Goal: Entertainment & Leisure: Browse casually

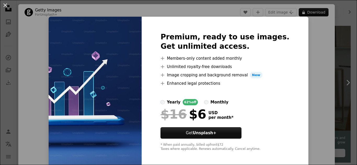
scroll to position [26, 0]
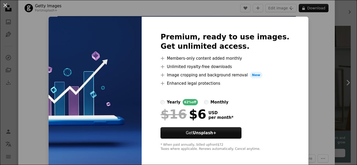
click at [309, 67] on div "An X shape Premium, ready to use images. Get unlimited access. A plus sign Memb…" at bounding box center [178, 82] width 357 height 165
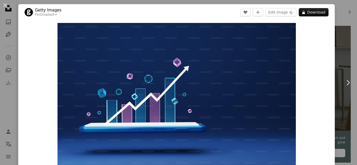
click at [342, 13] on div "An X shape Chevron left Chevron right Getty Images For Unsplash+ A heart A plus…" at bounding box center [178, 82] width 357 height 165
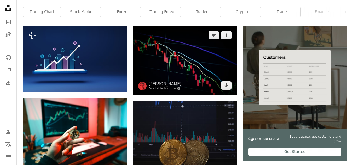
click at [161, 67] on img at bounding box center [185, 60] width 104 height 69
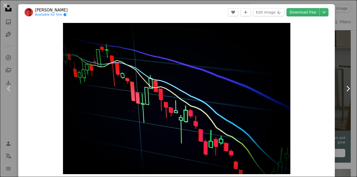
click at [343, 90] on icon "Chevron right" at bounding box center [347, 89] width 8 height 8
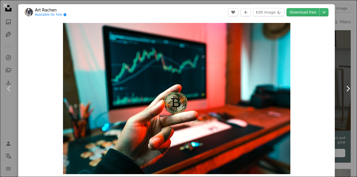
click at [344, 86] on icon "Chevron right" at bounding box center [347, 89] width 8 height 8
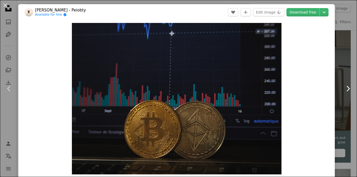
click at [346, 90] on icon at bounding box center [347, 88] width 3 height 5
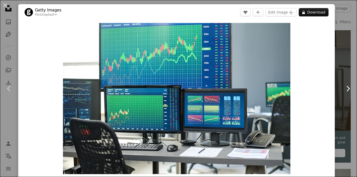
click at [345, 93] on icon "Chevron right" at bounding box center [347, 89] width 8 height 8
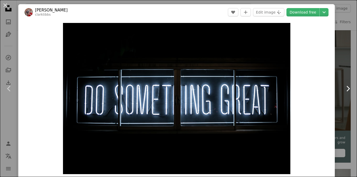
click at [343, 90] on icon "Chevron right" at bounding box center [347, 89] width 8 height 8
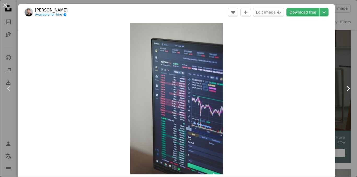
click at [343, 90] on icon "Chevron right" at bounding box center [347, 89] width 8 height 8
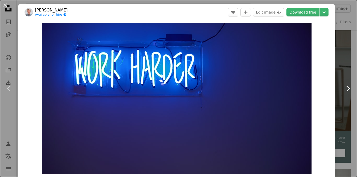
click at [343, 90] on icon "Chevron right" at bounding box center [347, 89] width 8 height 8
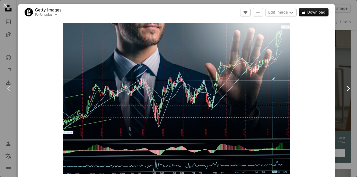
click at [343, 90] on icon "Chevron right" at bounding box center [347, 89] width 8 height 8
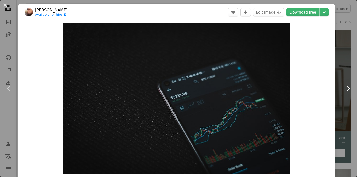
click at [343, 89] on icon "Chevron right" at bounding box center [347, 89] width 8 height 8
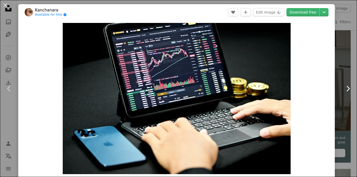
click at [343, 87] on icon "Chevron right" at bounding box center [347, 89] width 8 height 8
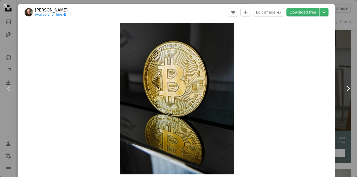
click at [343, 87] on icon "Chevron right" at bounding box center [347, 89] width 8 height 8
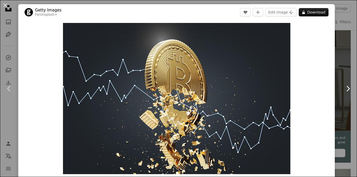
click at [346, 87] on icon "Chevron right" at bounding box center [347, 89] width 8 height 8
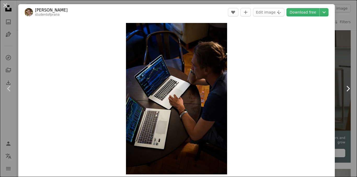
click at [346, 87] on icon "Chevron right" at bounding box center [347, 89] width 8 height 8
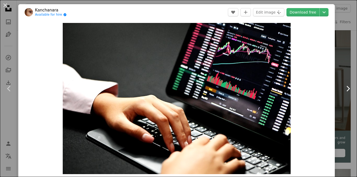
click at [339, 90] on link "Chevron right" at bounding box center [347, 89] width 18 height 50
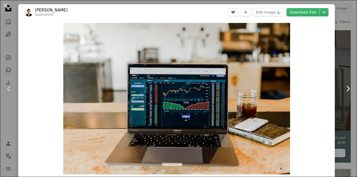
click at [343, 89] on icon "Chevron right" at bounding box center [347, 89] width 8 height 8
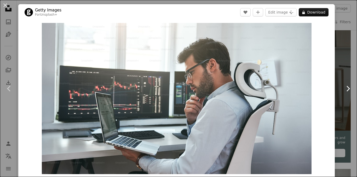
click at [343, 88] on icon "Chevron right" at bounding box center [347, 89] width 8 height 8
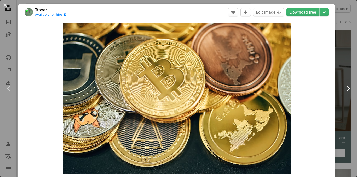
click at [343, 89] on icon "Chevron right" at bounding box center [347, 89] width 8 height 8
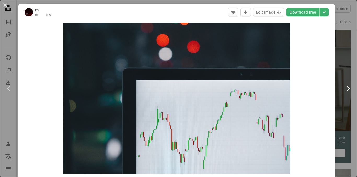
click at [339, 85] on link "Chevron right" at bounding box center [347, 89] width 18 height 50
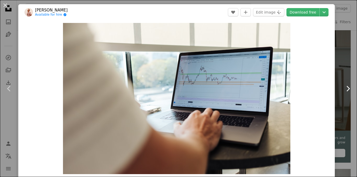
click at [343, 88] on icon "Chevron right" at bounding box center [347, 89] width 8 height 8
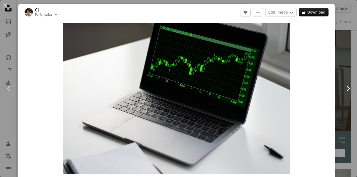
click at [343, 88] on icon "Chevron right" at bounding box center [347, 89] width 8 height 8
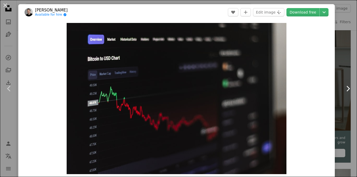
click at [343, 88] on icon "Chevron right" at bounding box center [347, 89] width 8 height 8
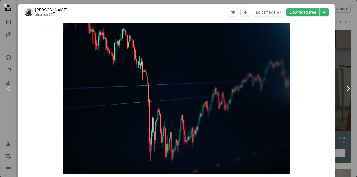
click at [343, 88] on icon "Chevron right" at bounding box center [347, 89] width 8 height 8
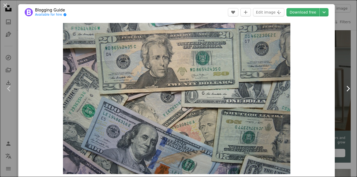
click at [343, 88] on icon "Chevron right" at bounding box center [347, 89] width 8 height 8
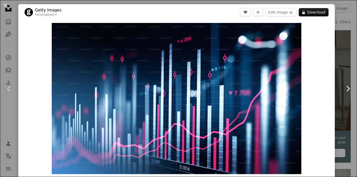
click at [343, 88] on icon "Chevron right" at bounding box center [347, 89] width 8 height 8
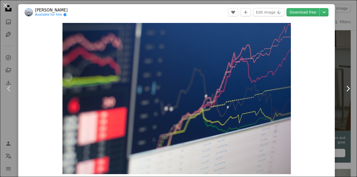
click at [343, 88] on icon "Chevron right" at bounding box center [347, 89] width 8 height 8
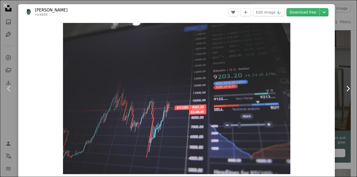
click at [343, 88] on icon "Chevron right" at bounding box center [347, 89] width 8 height 8
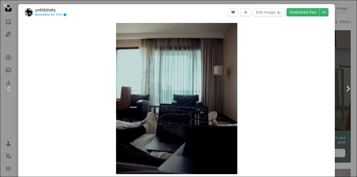
click at [343, 88] on icon "Chevron right" at bounding box center [347, 89] width 8 height 8
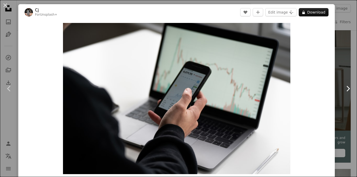
click at [343, 88] on icon "Chevron right" at bounding box center [347, 89] width 8 height 8
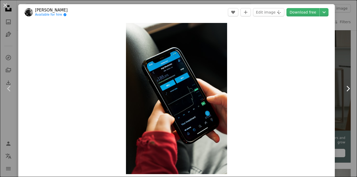
click at [343, 88] on icon "Chevron right" at bounding box center [347, 89] width 8 height 8
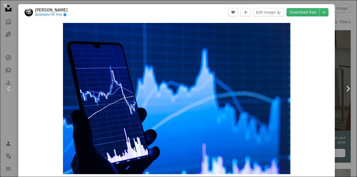
click at [343, 88] on icon "Chevron right" at bounding box center [347, 89] width 8 height 8
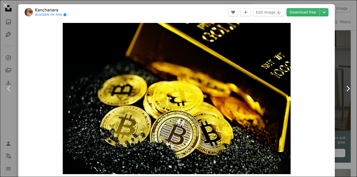
drag, startPoint x: 343, startPoint y: 88, endPoint x: 335, endPoint y: 98, distance: 12.8
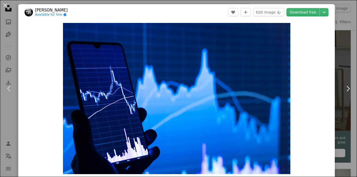
drag, startPoint x: 346, startPoint y: 151, endPoint x: 348, endPoint y: 153, distance: 2.8
click at [266, 52] on img "Zoom in on this image" at bounding box center [176, 98] width 227 height 151
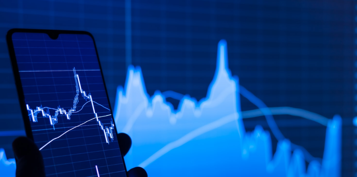
scroll to position [28, 0]
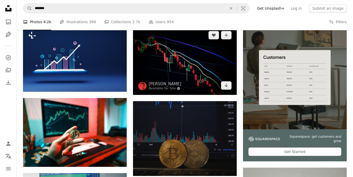
click at [187, 62] on img at bounding box center [185, 60] width 104 height 69
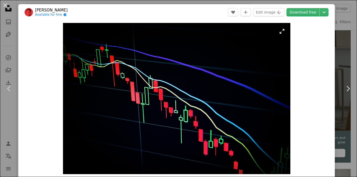
click at [244, 45] on img "Zoom in on this image" at bounding box center [176, 98] width 227 height 151
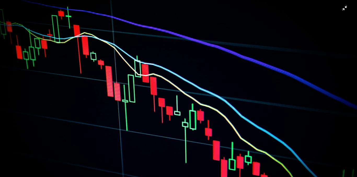
scroll to position [33, 0]
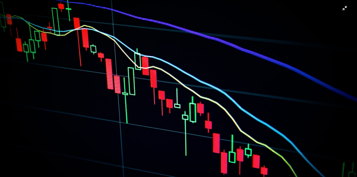
click at [340, 8] on img "Zoom out on this image" at bounding box center [178, 85] width 357 height 238
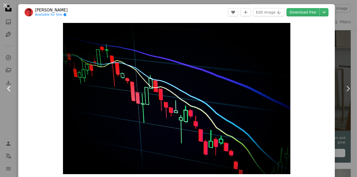
click at [11, 89] on icon "Chevron left" at bounding box center [9, 89] width 8 height 8
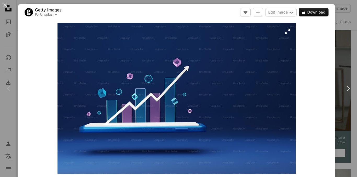
click at [242, 43] on img "Zoom in on this image" at bounding box center [176, 98] width 238 height 151
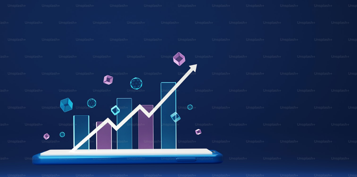
scroll to position [22, 0]
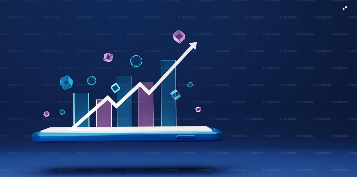
click button "Zoom out on this image" at bounding box center [178, 66] width 357 height 178
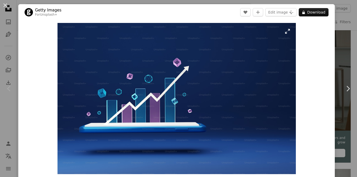
click at [283, 32] on img "Zoom in on this image" at bounding box center [176, 98] width 238 height 151
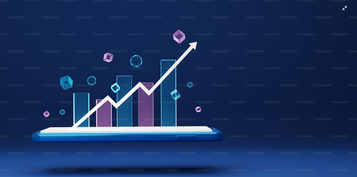
click at [341, 14] on img "Zoom out on this image" at bounding box center [178, 90] width 357 height 227
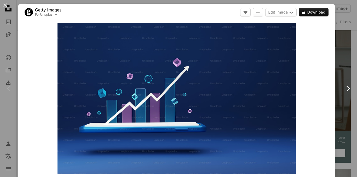
click at [339, 91] on link "Chevron right" at bounding box center [347, 89] width 18 height 50
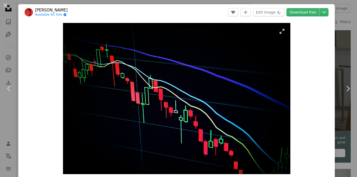
click at [275, 32] on img "Zoom in on this image" at bounding box center [176, 98] width 227 height 151
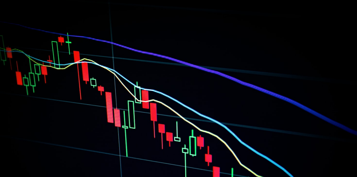
scroll to position [28, 0]
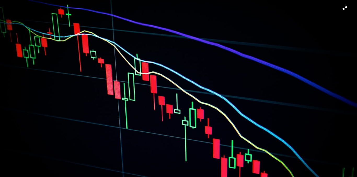
click at [340, 9] on img "Zoom out on this image" at bounding box center [178, 91] width 357 height 238
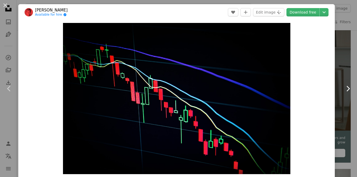
click at [343, 88] on icon "Chevron right" at bounding box center [347, 89] width 8 height 8
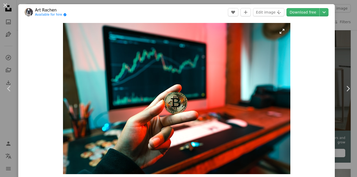
click at [249, 52] on img "Zoom in on this image" at bounding box center [176, 98] width 227 height 151
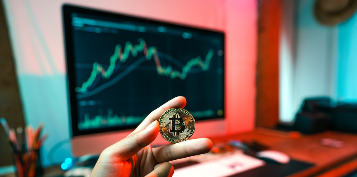
scroll to position [28, 0]
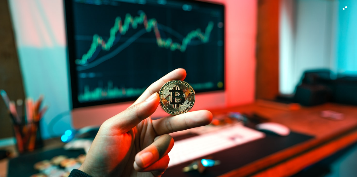
click at [321, 56] on img "Zoom out on this image" at bounding box center [178, 91] width 357 height 238
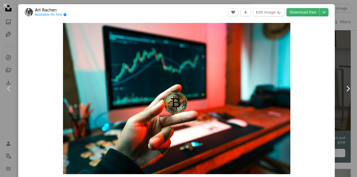
click at [345, 86] on icon "Chevron right" at bounding box center [347, 89] width 8 height 8
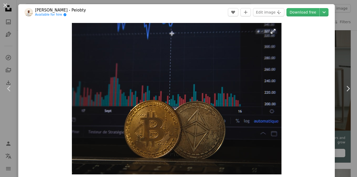
click at [263, 47] on img "Zoom in on this image" at bounding box center [176, 99] width 209 height 152
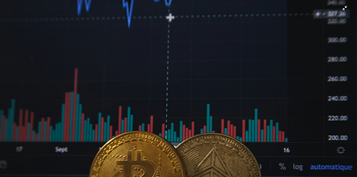
scroll to position [38, 0]
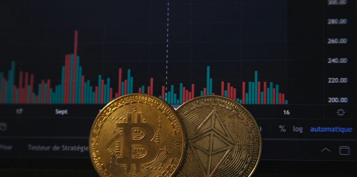
click button "Zoom out on this image" at bounding box center [178, 51] width 357 height 178
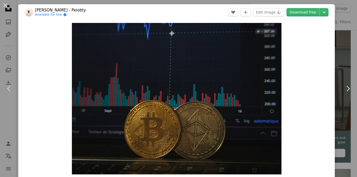
click at [72, 23] on button "Zoom in" at bounding box center [176, 99] width 209 height 152
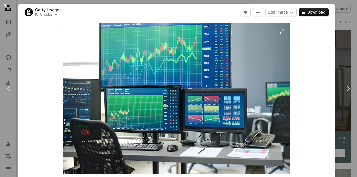
click at [276, 32] on img "Zoom in on this image" at bounding box center [176, 98] width 227 height 151
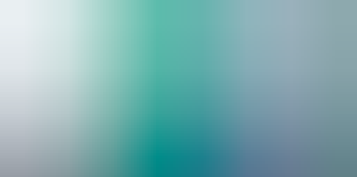
scroll to position [28, 0]
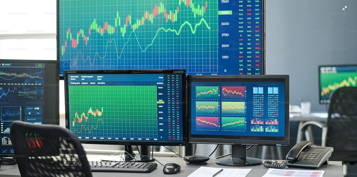
click at [339, 7] on img "Zoom out on this image" at bounding box center [178, 91] width 357 height 238
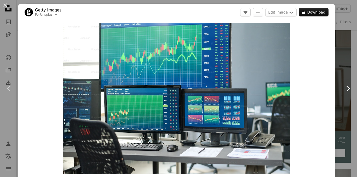
click at [346, 85] on icon "Chevron right" at bounding box center [347, 89] width 8 height 8
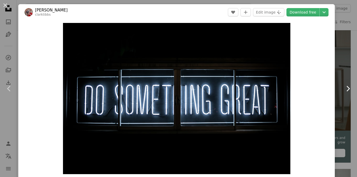
click at [346, 91] on icon at bounding box center [347, 88] width 3 height 5
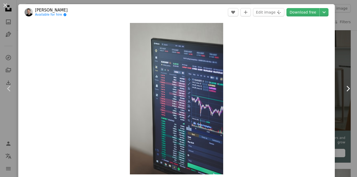
click at [346, 91] on icon at bounding box center [347, 88] width 3 height 5
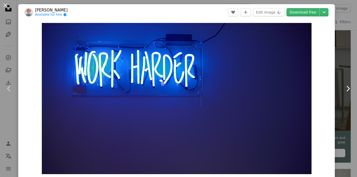
click at [346, 91] on icon at bounding box center [347, 88] width 3 height 5
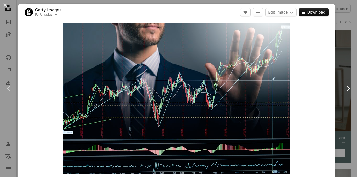
click at [346, 91] on icon at bounding box center [347, 88] width 3 height 5
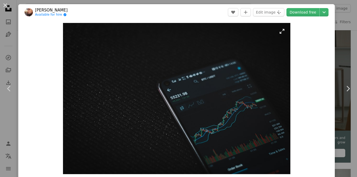
click at [278, 32] on img "Zoom in on this image" at bounding box center [176, 98] width 227 height 151
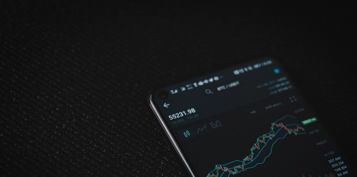
scroll to position [28, 0]
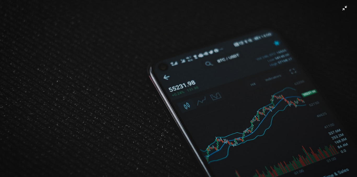
click at [337, 10] on img "Zoom out on this image" at bounding box center [178, 91] width 357 height 238
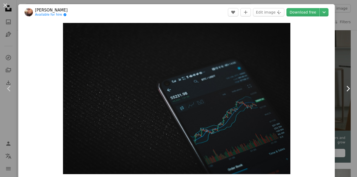
click at [343, 88] on icon "Chevron right" at bounding box center [347, 89] width 8 height 8
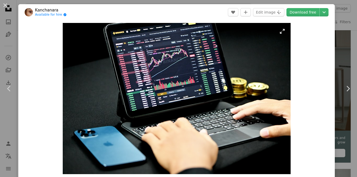
click at [281, 33] on img "Zoom in on this image" at bounding box center [177, 98] width 228 height 151
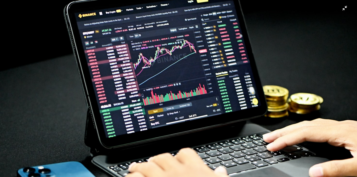
scroll to position [28, 0]
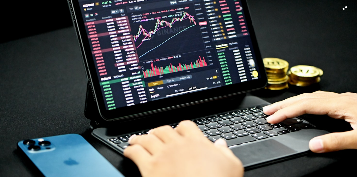
click at [346, 8] on img "Zoom out on this image" at bounding box center [178, 91] width 357 height 238
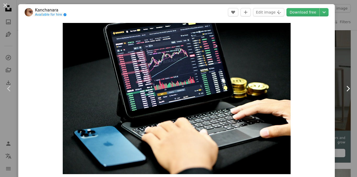
click at [343, 87] on icon "Chevron right" at bounding box center [347, 89] width 8 height 8
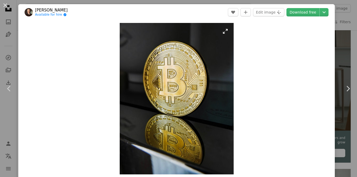
click at [218, 53] on img "Zoom in on this image" at bounding box center [177, 99] width 114 height 152
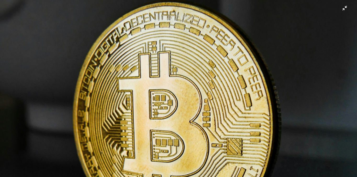
scroll to position [56, 0]
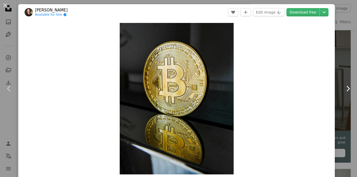
click at [343, 91] on icon "Chevron right" at bounding box center [347, 89] width 8 height 8
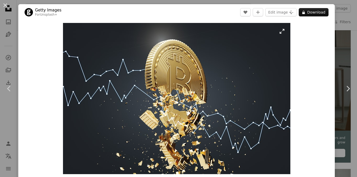
click at [279, 30] on img "Zoom in on this image" at bounding box center [176, 98] width 227 height 151
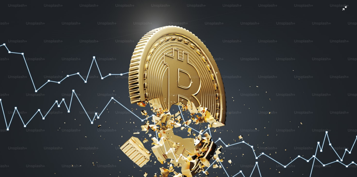
scroll to position [28, 0]
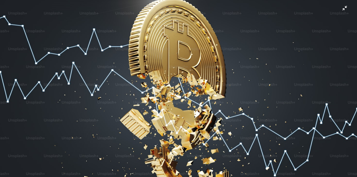
click at [341, 7] on img "Zoom out on this image" at bounding box center [178, 91] width 357 height 238
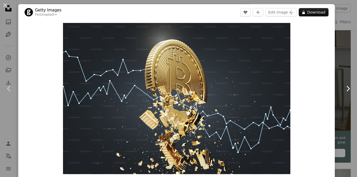
click at [346, 90] on icon at bounding box center [347, 88] width 3 height 5
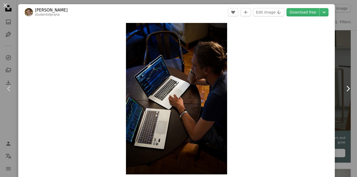
click at [345, 86] on icon "Chevron right" at bounding box center [347, 89] width 8 height 8
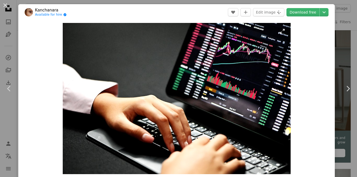
click at [281, 41] on img "Zoom in on this image" at bounding box center [177, 98] width 228 height 151
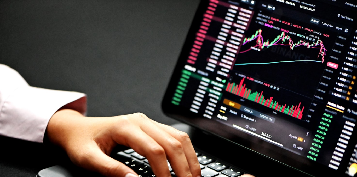
scroll to position [28, 0]
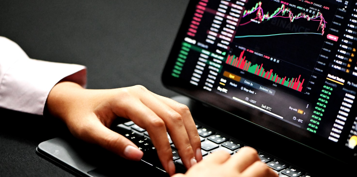
click at [291, 23] on img "Zoom out on this image" at bounding box center [178, 91] width 357 height 238
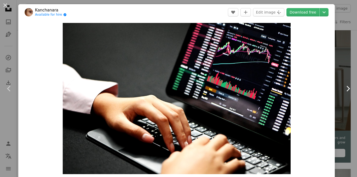
click at [346, 88] on icon "Chevron right" at bounding box center [347, 89] width 8 height 8
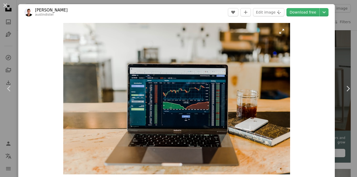
click at [276, 33] on img "Zoom in on this image" at bounding box center [176, 99] width 227 height 152
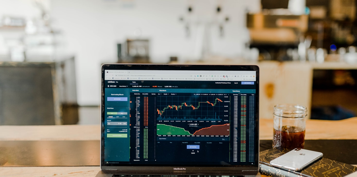
scroll to position [28, 0]
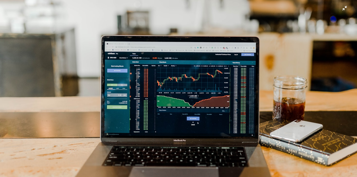
click at [343, 80] on img "Zoom out on this image" at bounding box center [178, 90] width 357 height 239
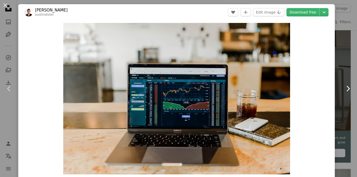
click at [343, 96] on link "Chevron right" at bounding box center [347, 89] width 18 height 50
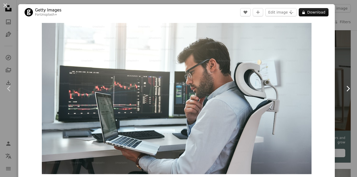
click at [343, 88] on icon "Chevron right" at bounding box center [347, 89] width 8 height 8
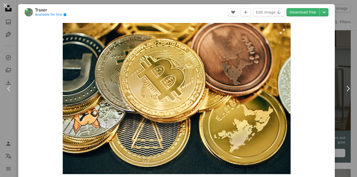
click at [279, 42] on img "Zoom in on this image" at bounding box center [177, 98] width 228 height 151
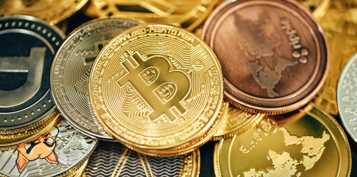
scroll to position [28, 0]
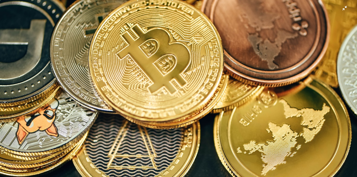
click at [341, 12] on img "Zoom out on this image" at bounding box center [178, 91] width 357 height 238
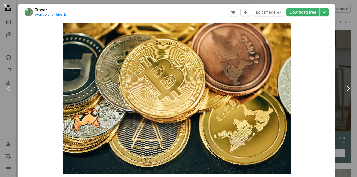
click at [343, 90] on icon "Chevron right" at bounding box center [347, 89] width 8 height 8
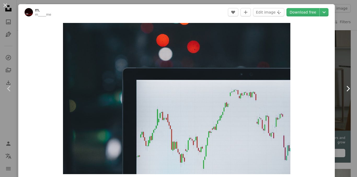
click at [343, 90] on icon "Chevron right" at bounding box center [347, 89] width 8 height 8
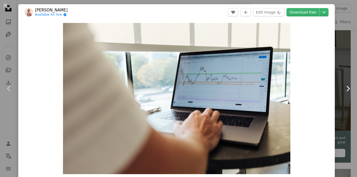
click at [343, 90] on icon "Chevron right" at bounding box center [347, 89] width 8 height 8
